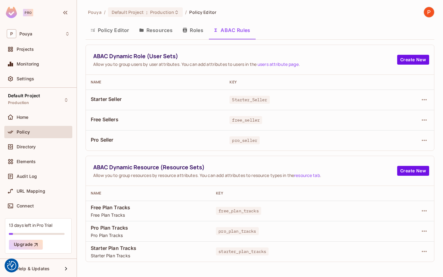
click at [125, 31] on button "Policy Editor" at bounding box center [110, 29] width 49 height 15
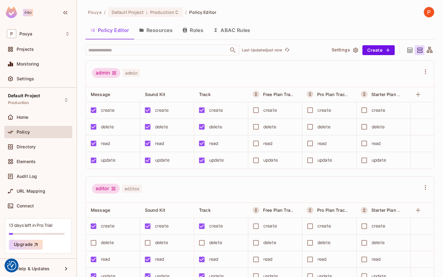
click at [155, 33] on button "Resources" at bounding box center [155, 29] width 43 height 15
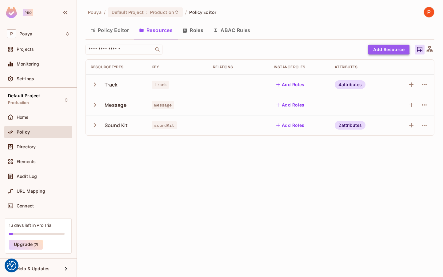
click at [386, 47] on button "Add Resource" at bounding box center [389, 50] width 41 height 10
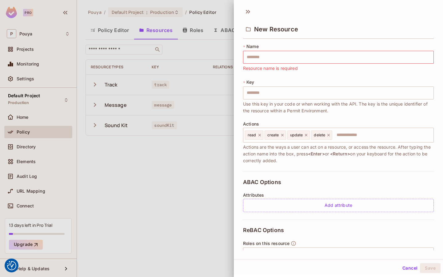
click at [179, 164] on div at bounding box center [221, 138] width 443 height 277
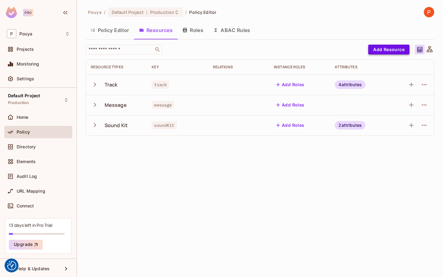
click at [394, 48] on button "Add Resource" at bounding box center [389, 50] width 41 height 10
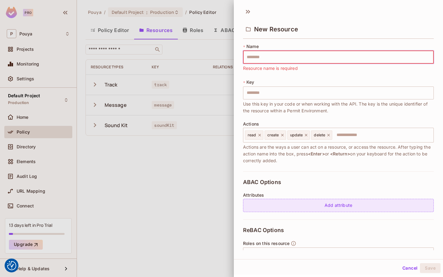
scroll to position [62, 0]
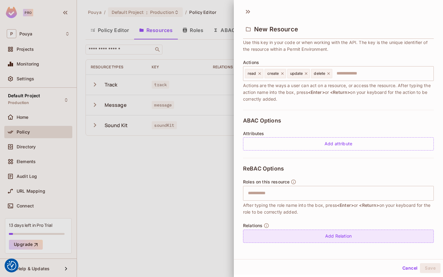
click at [323, 233] on div "Add Relation" at bounding box center [338, 236] width 191 height 13
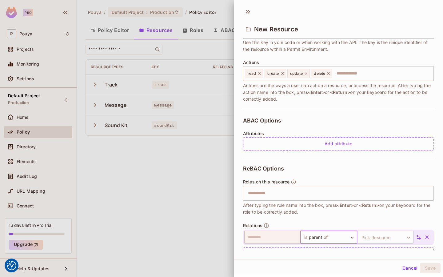
scroll to position [79, 0]
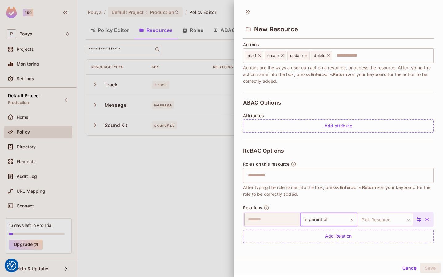
click at [419, 217] on icon at bounding box center [419, 220] width 6 height 6
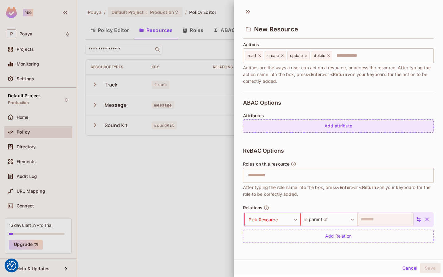
click at [340, 126] on div "Add attribute" at bounding box center [338, 125] width 191 height 13
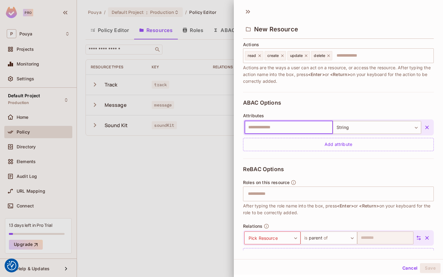
click at [198, 155] on div at bounding box center [221, 138] width 443 height 277
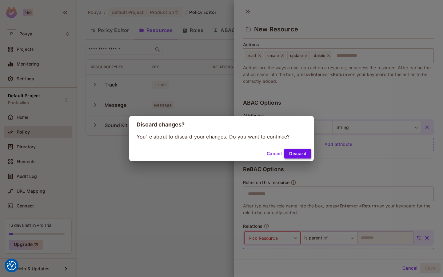
click at [297, 156] on button "Discard" at bounding box center [297, 154] width 27 height 10
